Goal: Navigation & Orientation: Find specific page/section

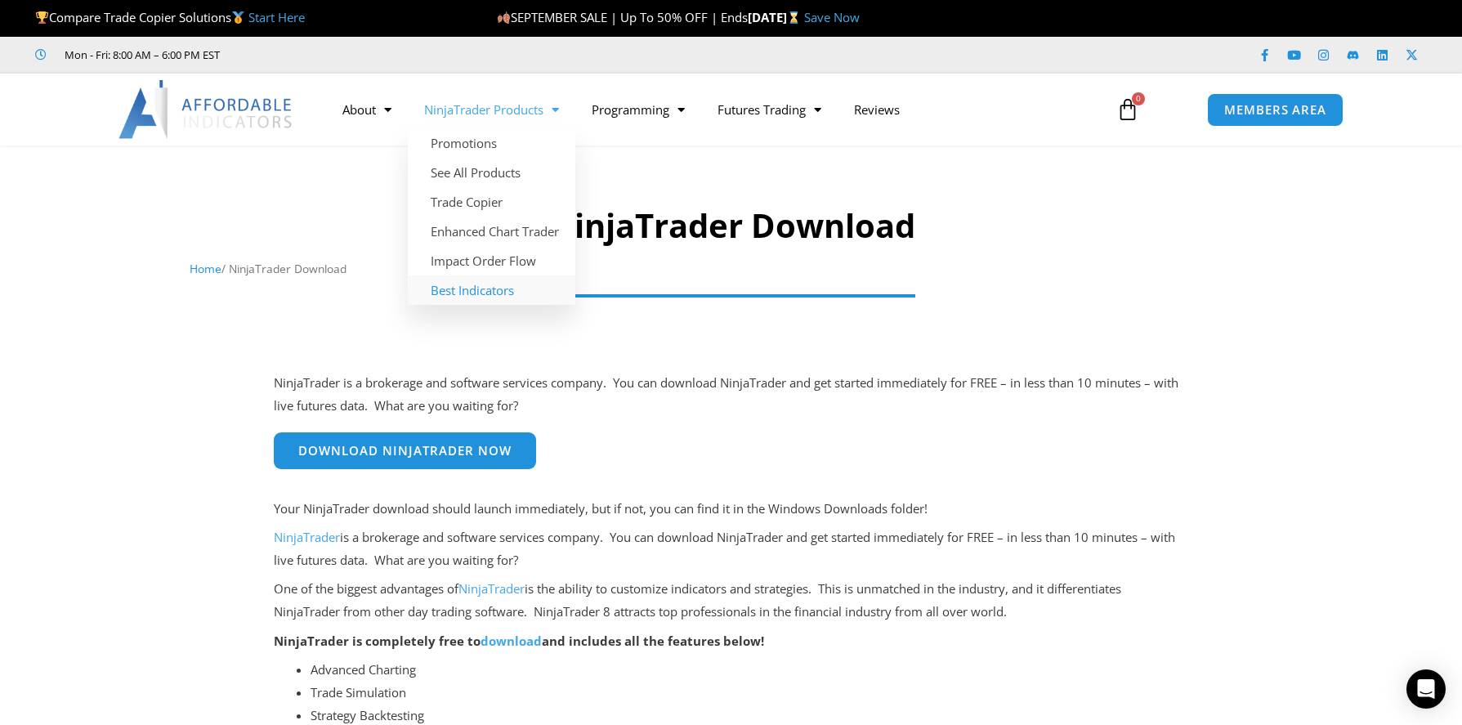
click at [501, 288] on link "Best Indicators" at bounding box center [492, 289] width 168 height 29
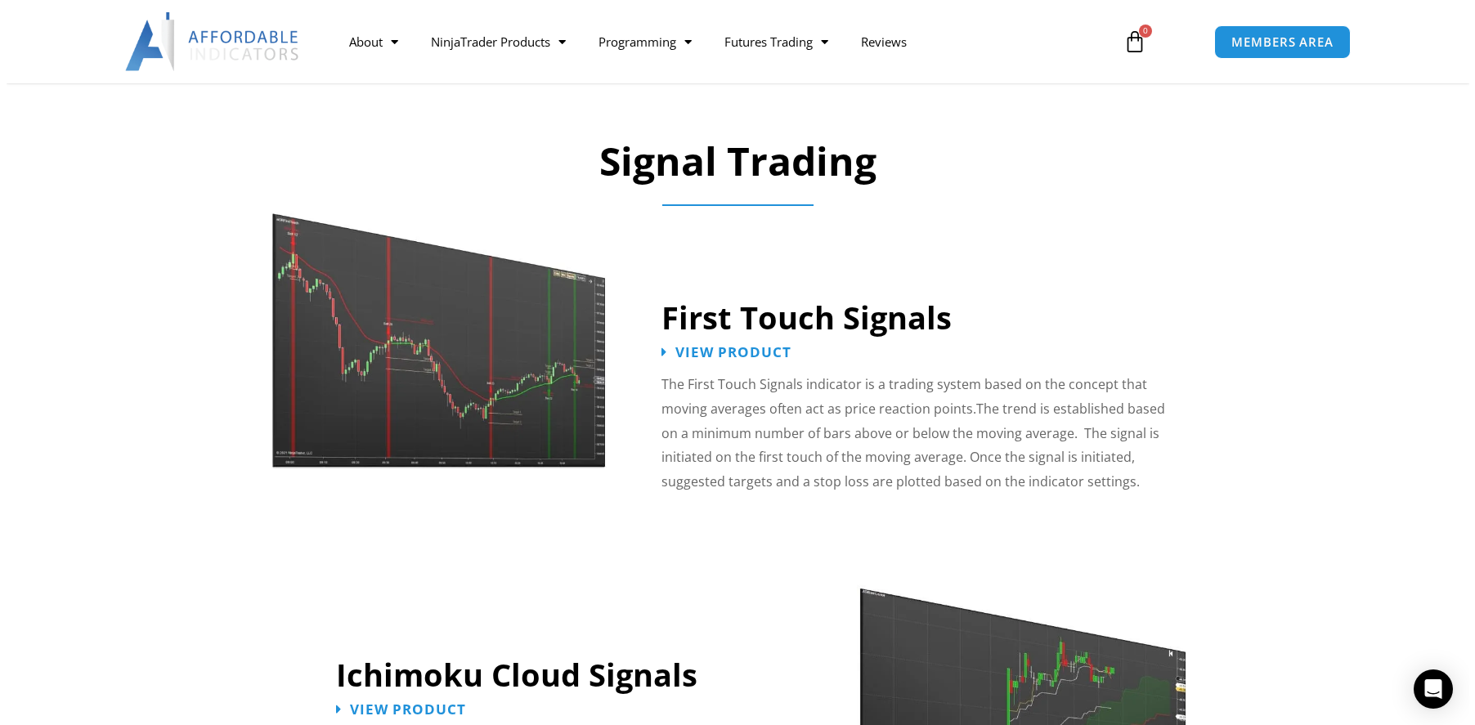
scroll to position [2698, 0]
